Goal: Transaction & Acquisition: Download file/media

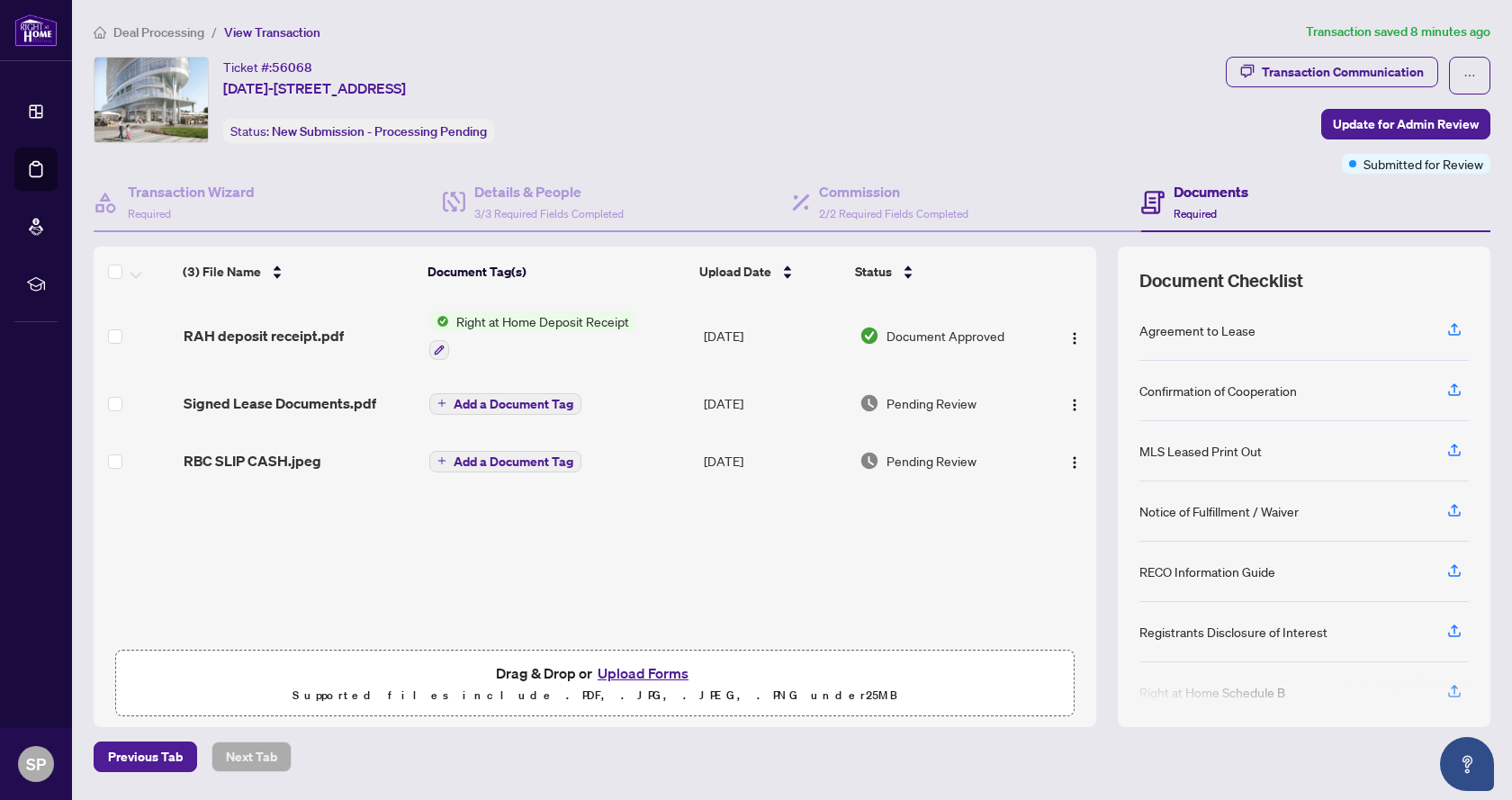
click at [351, 335] on div "RAH deposit receipt.pdf" at bounding box center [299, 335] width 231 height 22
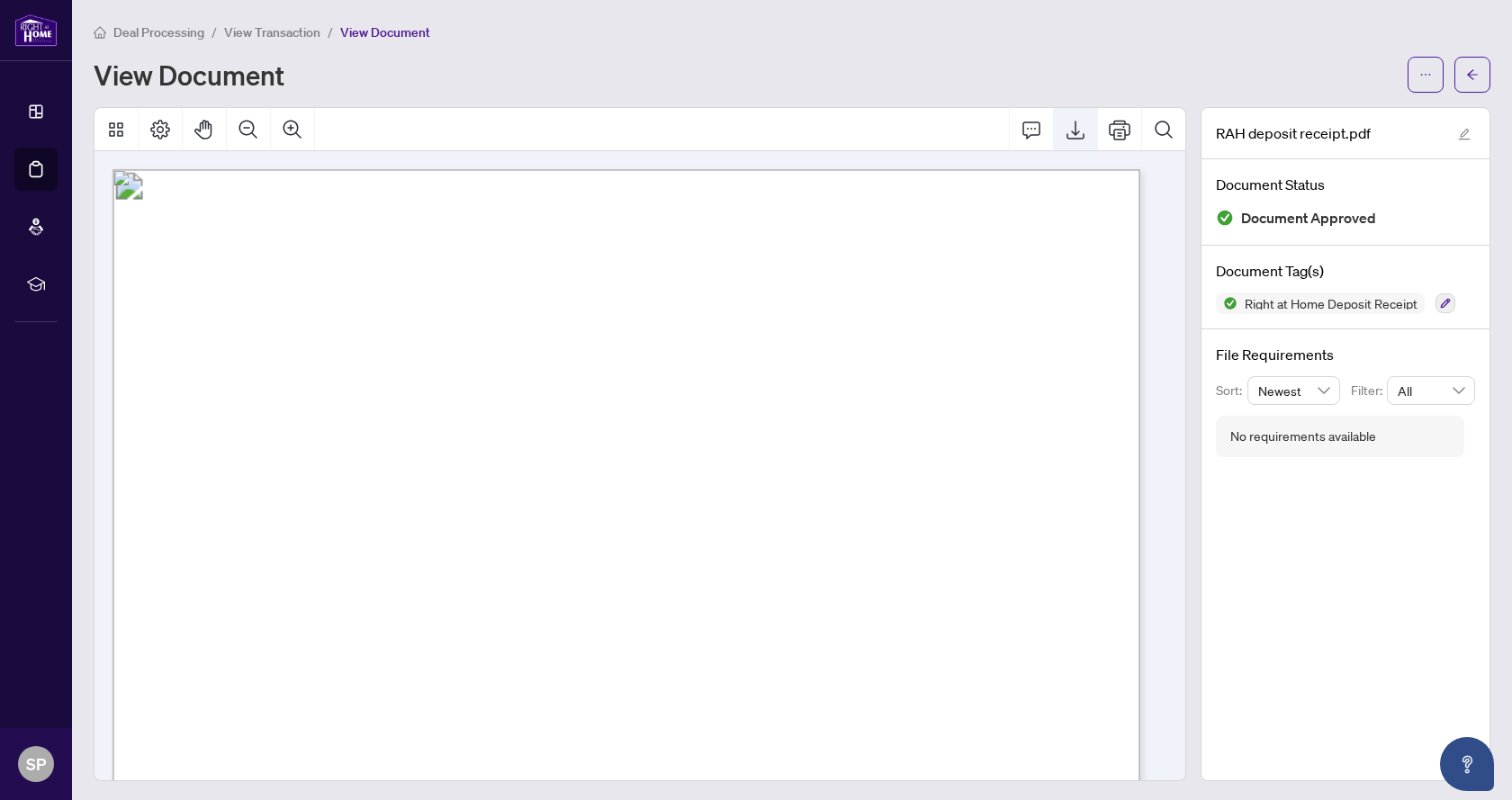
click at [1065, 129] on icon "Export" at bounding box center [1075, 129] width 22 height 22
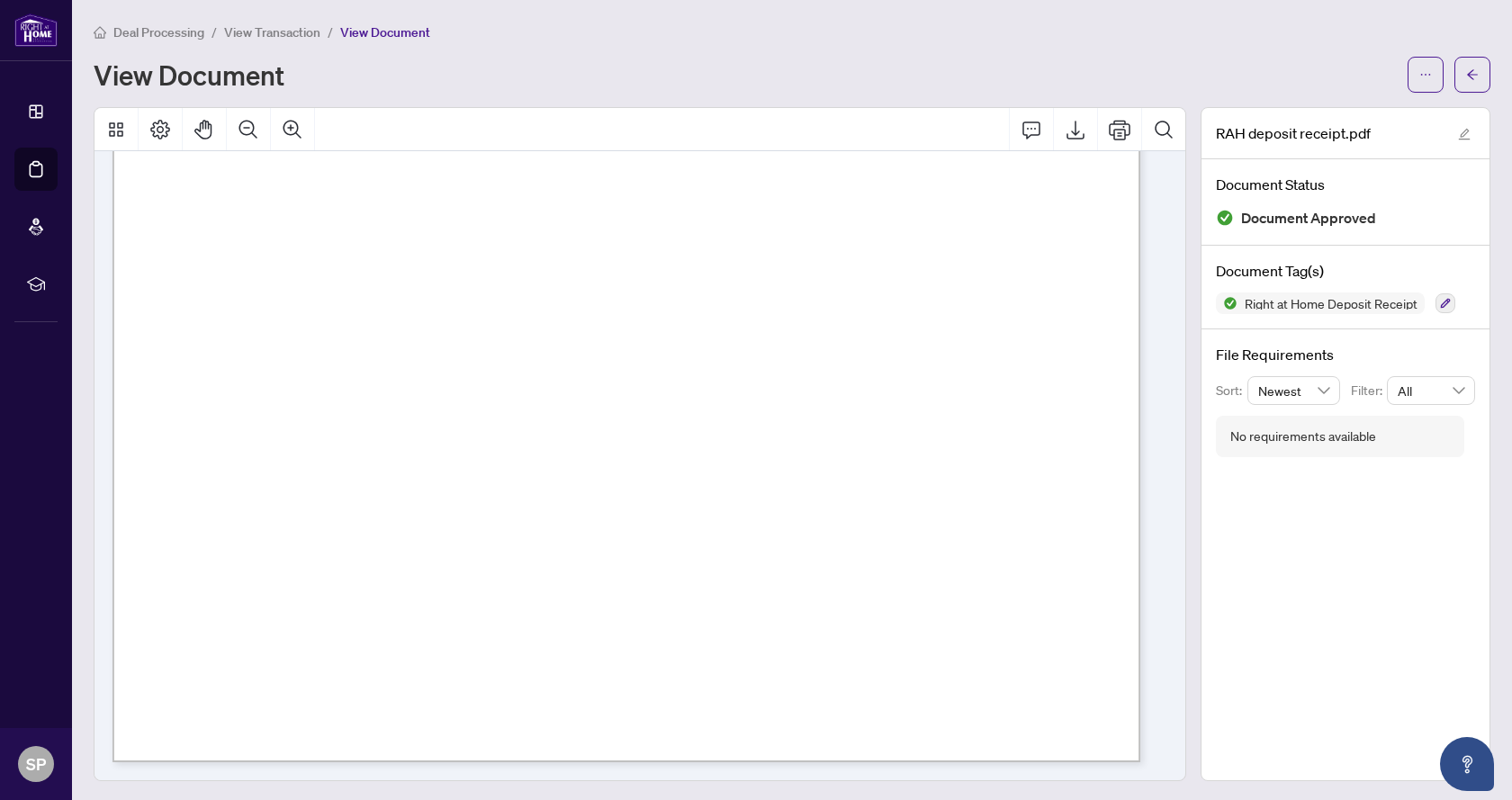
scroll to position [3, 0]
drag, startPoint x: 411, startPoint y: 369, endPoint x: 578, endPoint y: 367, distance: 167.0
click at [349, 367] on span "RECEIVED BY:" at bounding box center [298, 370] width 101 height 15
click at [349, 371] on span "RECEIVED BY:" at bounding box center [298, 370] width 101 height 15
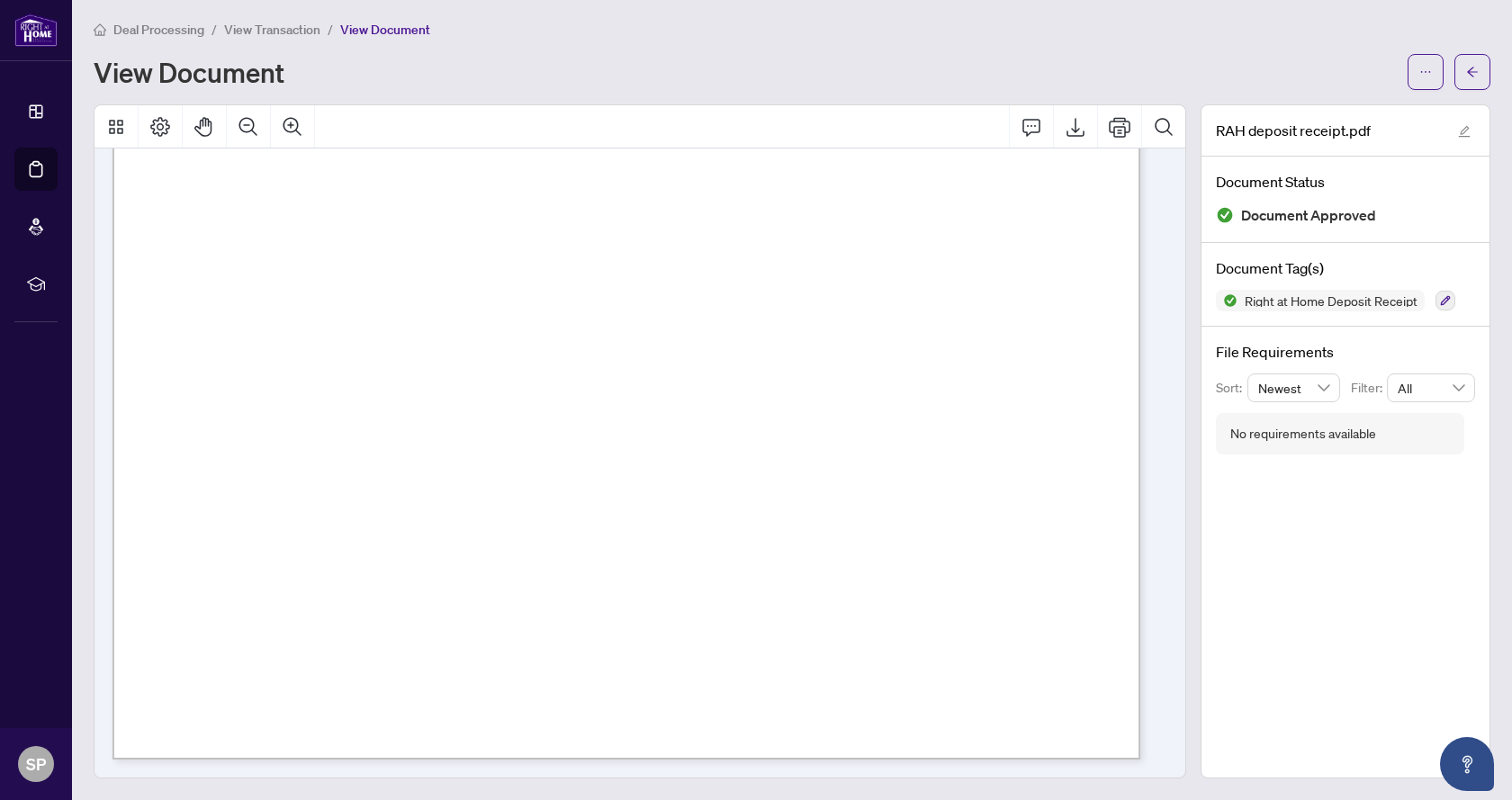
click at [349, 371] on span "RECEIVED BY:" at bounding box center [298, 370] width 101 height 15
click at [349, 373] on span "RECEIVED BY:" at bounding box center [298, 370] width 101 height 15
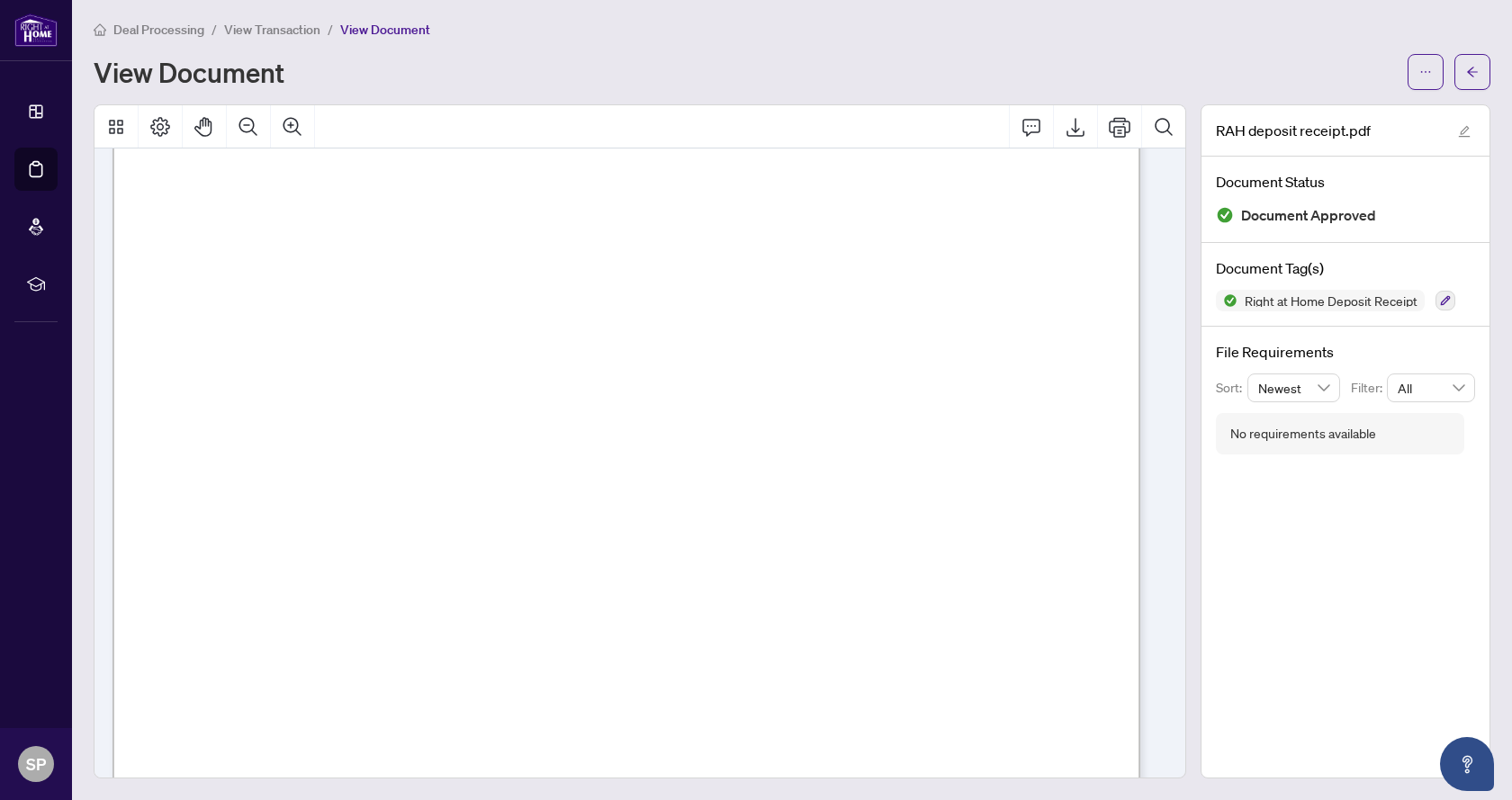
scroll to position [0, 0]
